Goal: Transaction & Acquisition: Subscribe to service/newsletter

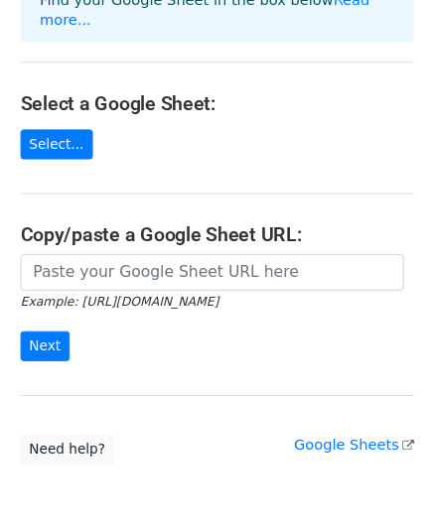
scroll to position [150, 0]
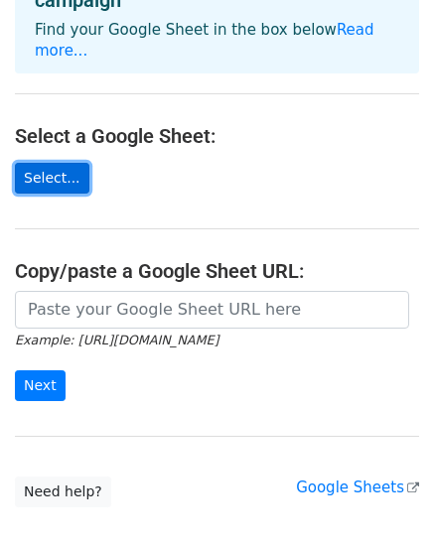
click at [49, 163] on link "Select..." at bounding box center [52, 178] width 74 height 31
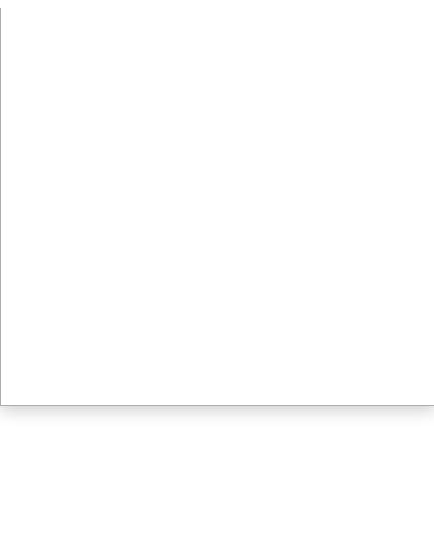
scroll to position [249, 0]
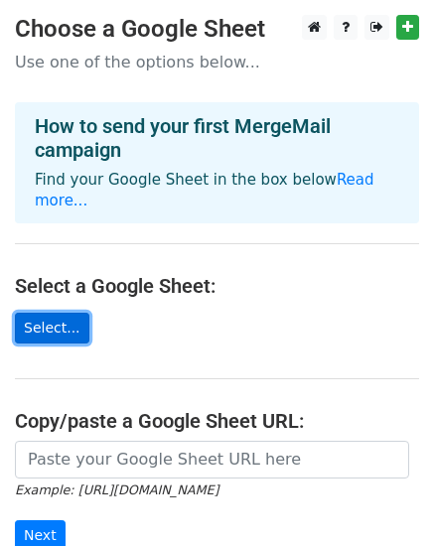
click at [42, 313] on link "Select..." at bounding box center [52, 328] width 74 height 31
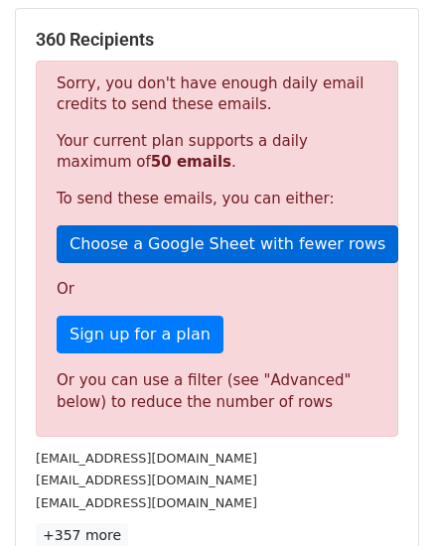
scroll to position [397, 0]
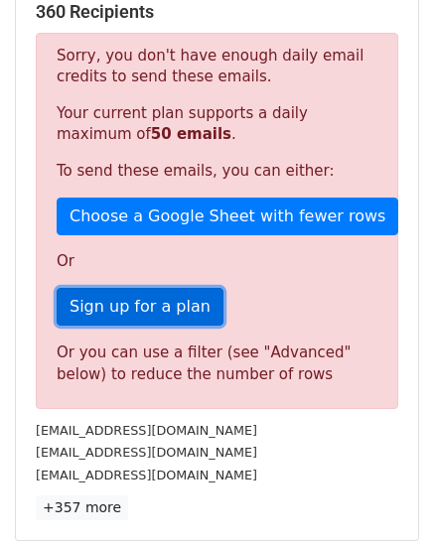
click at [152, 308] on link "Sign up for a plan" at bounding box center [140, 307] width 167 height 38
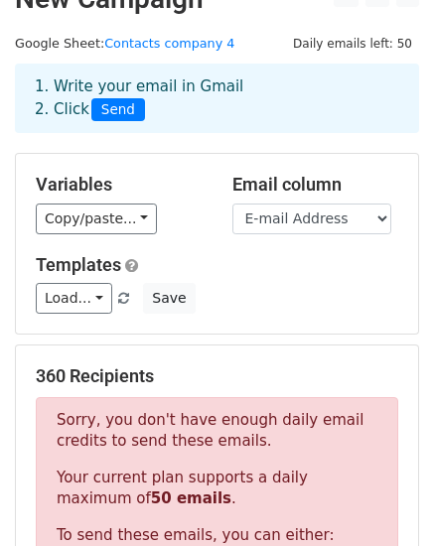
scroll to position [0, 0]
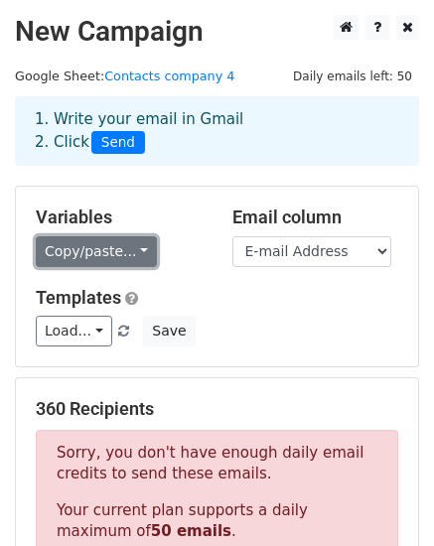
click at [119, 253] on link "Copy/paste..." at bounding box center [96, 251] width 121 height 31
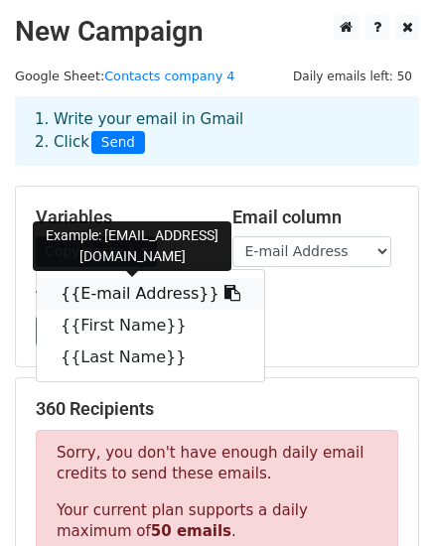
click at [146, 298] on link "{{E-mail Address}}" at bounding box center [150, 294] width 227 height 32
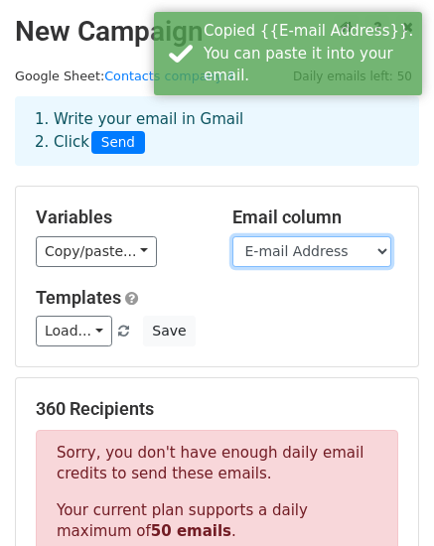
click at [335, 254] on select "E-mail Address First Name Last Name" at bounding box center [311, 251] width 159 height 31
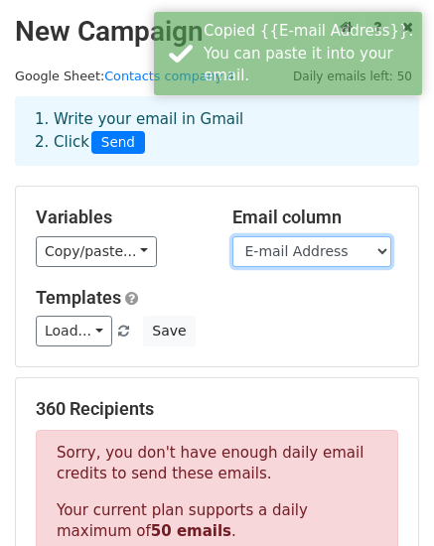
click at [335, 254] on select "E-mail Address First Name Last Name" at bounding box center [311, 251] width 159 height 31
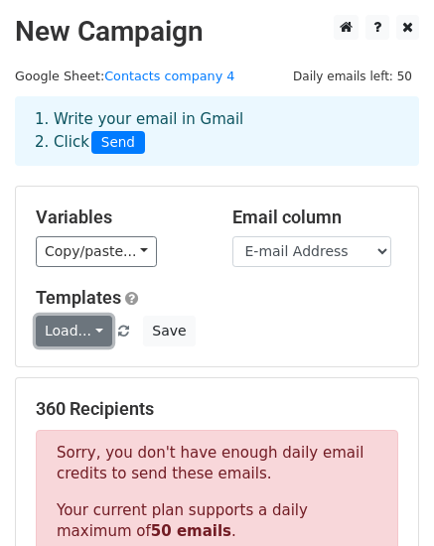
click at [73, 337] on link "Load..." at bounding box center [74, 331] width 76 height 31
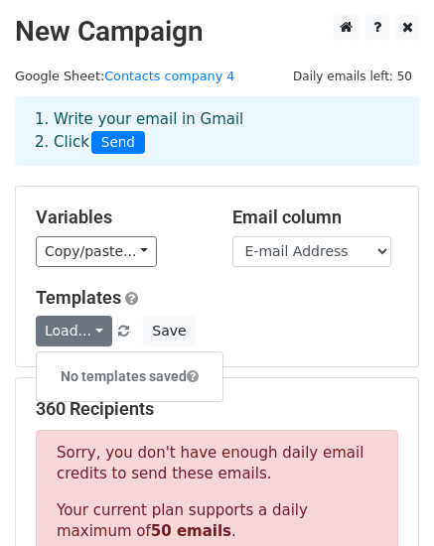
click at [238, 318] on div "Load... No templates saved Save" at bounding box center [217, 331] width 392 height 31
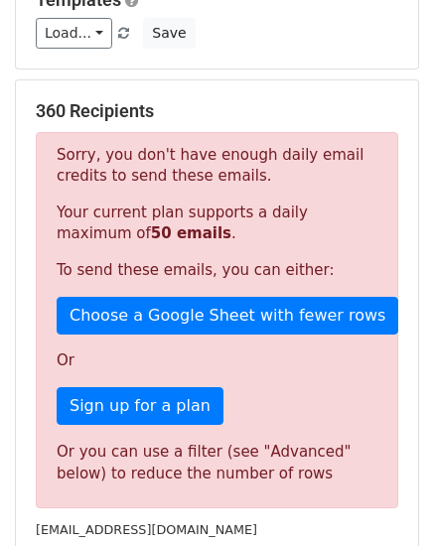
scroll to position [397, 0]
